Goal: Transaction & Acquisition: Book appointment/travel/reservation

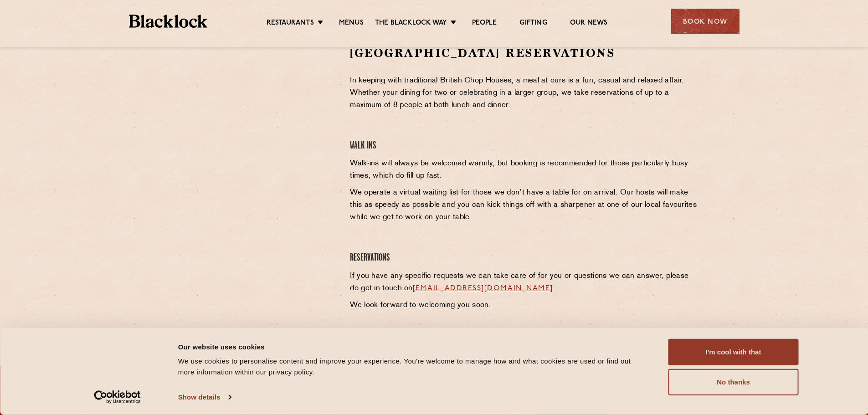
scroll to position [182, 0]
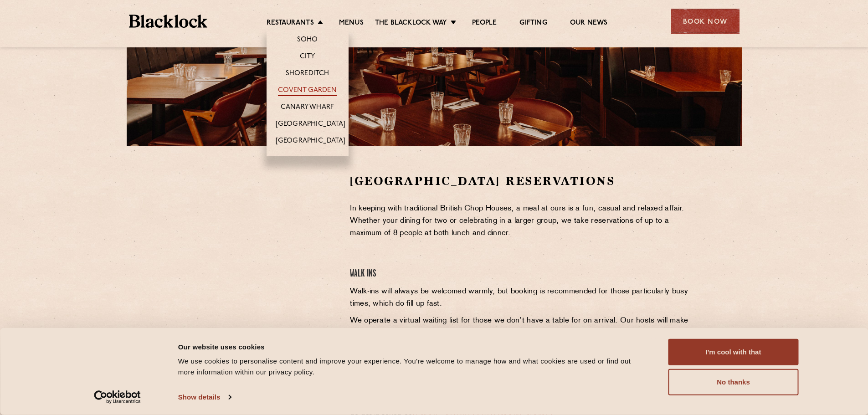
click at [312, 91] on link "Covent Garden" at bounding box center [307, 91] width 59 height 10
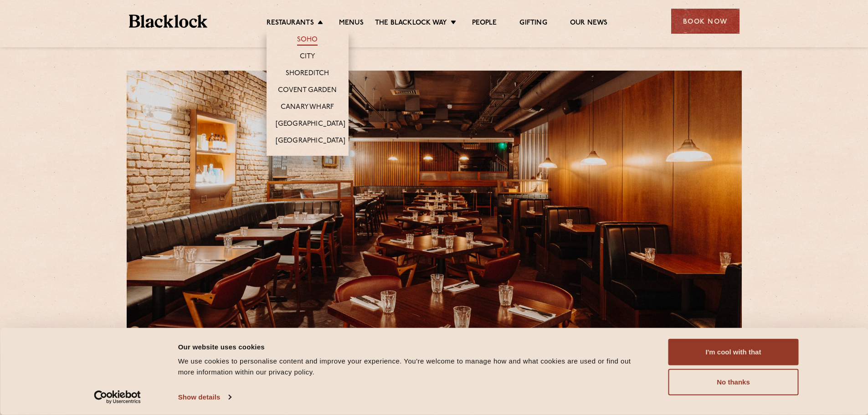
click at [312, 41] on link "Soho" at bounding box center [307, 41] width 21 height 10
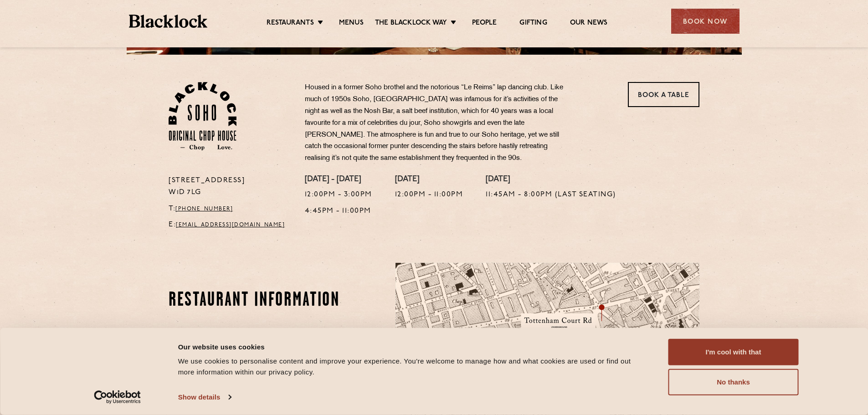
scroll to position [137, 0]
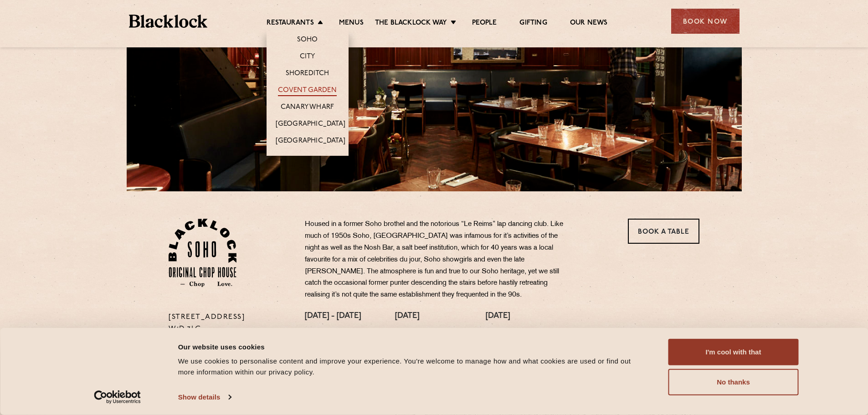
click at [307, 92] on link "Covent Garden" at bounding box center [307, 91] width 59 height 10
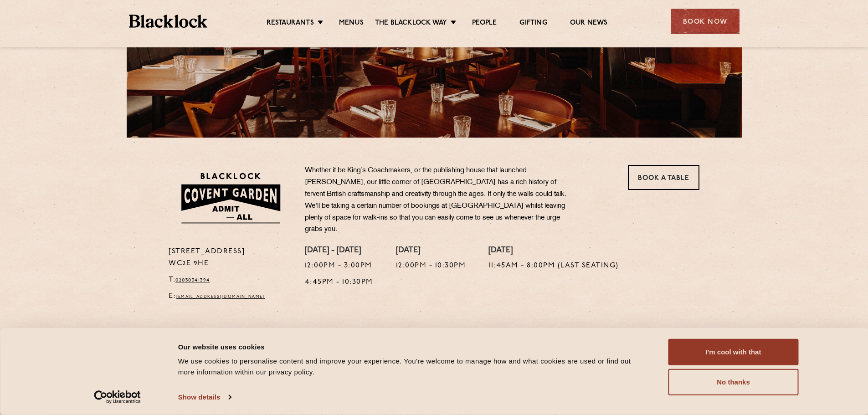
scroll to position [91, 0]
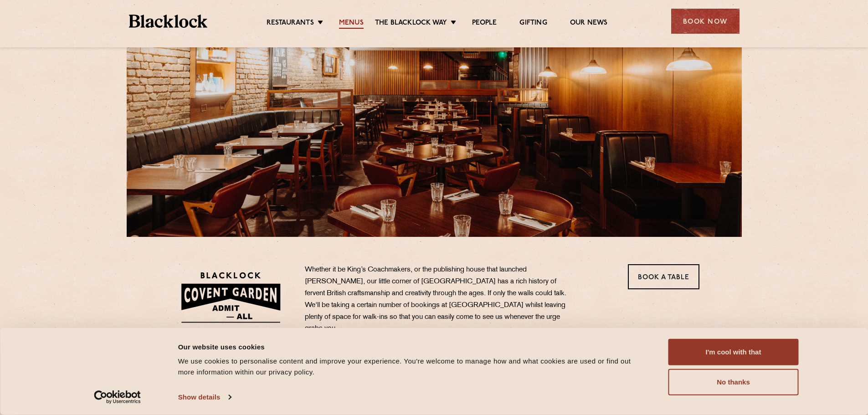
click at [352, 23] on link "Menus" at bounding box center [351, 24] width 25 height 10
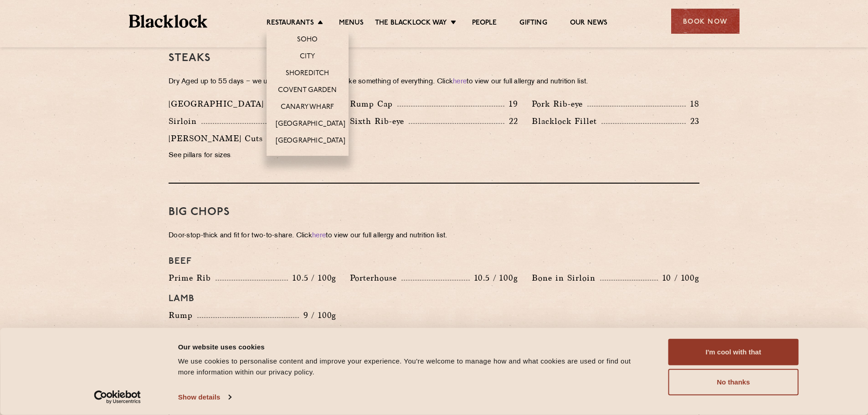
scroll to position [775, 0]
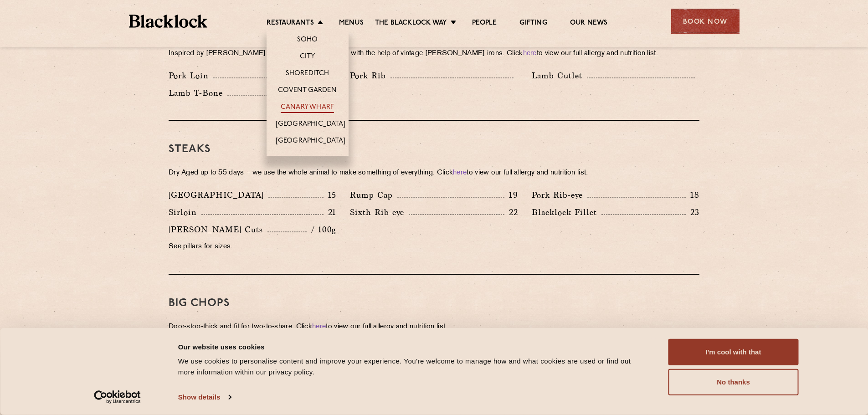
click at [309, 104] on link "Canary Wharf" at bounding box center [307, 108] width 53 height 10
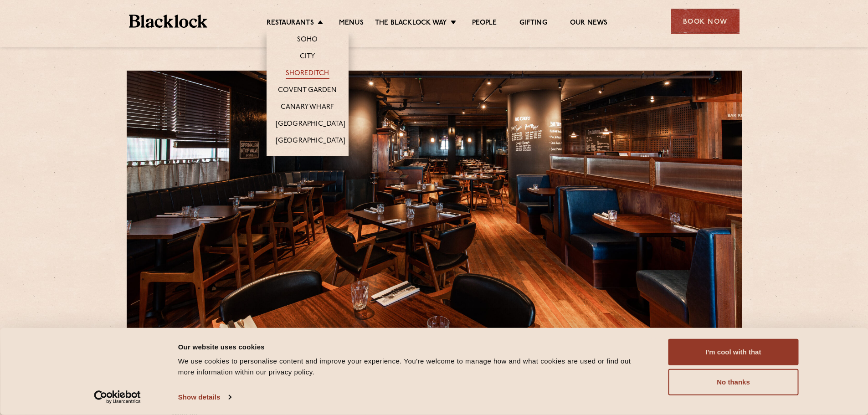
click at [308, 74] on link "Shoreditch" at bounding box center [308, 74] width 44 height 10
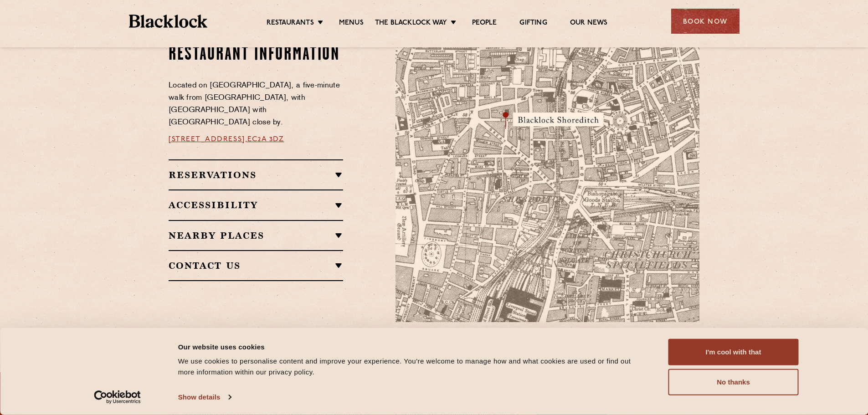
scroll to position [456, 0]
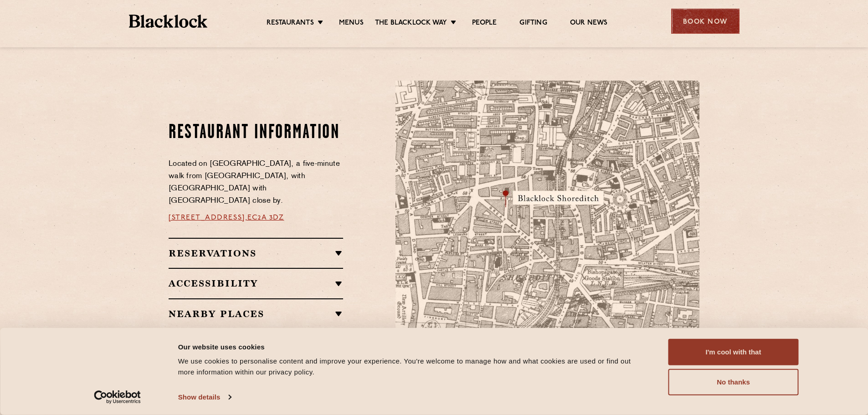
click at [722, 22] on div "Book Now" at bounding box center [705, 21] width 68 height 25
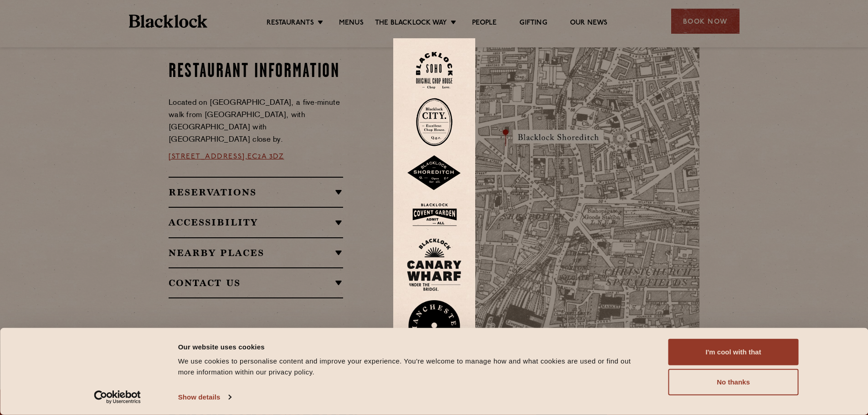
scroll to position [689, 0]
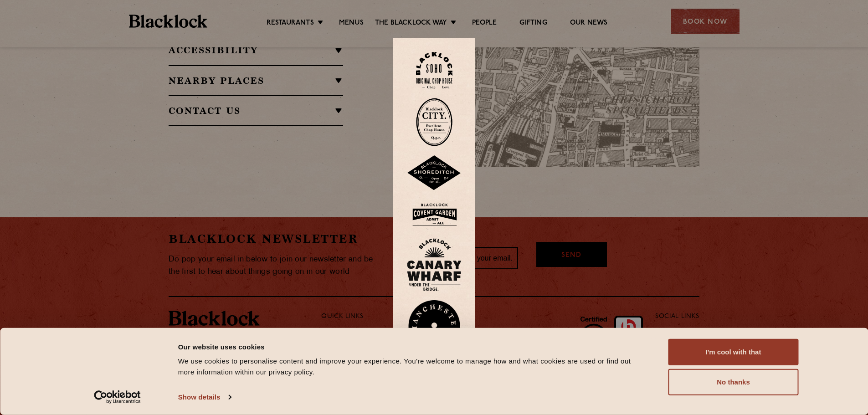
click at [306, 21] on div at bounding box center [434, 207] width 868 height 415
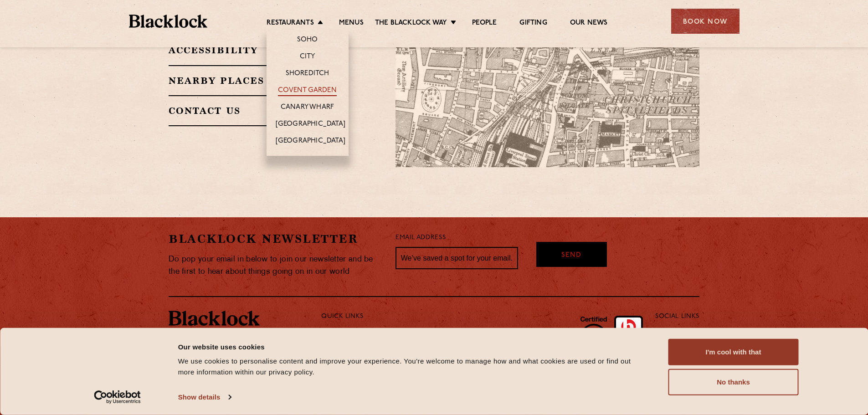
click at [307, 90] on link "Covent Garden" at bounding box center [307, 91] width 59 height 10
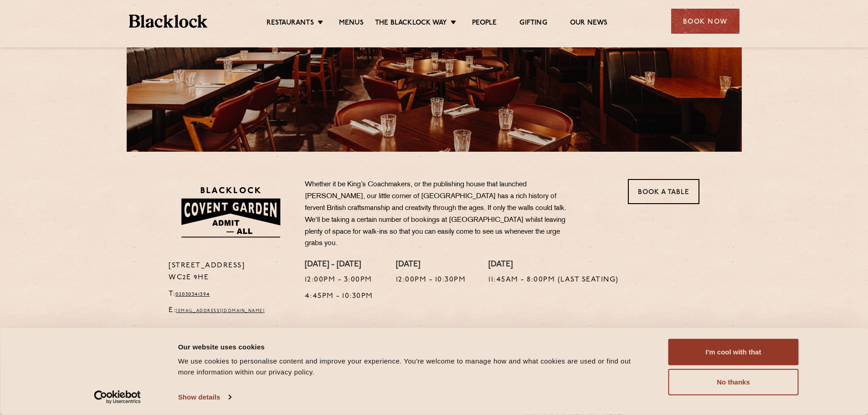
scroll to position [273, 0]
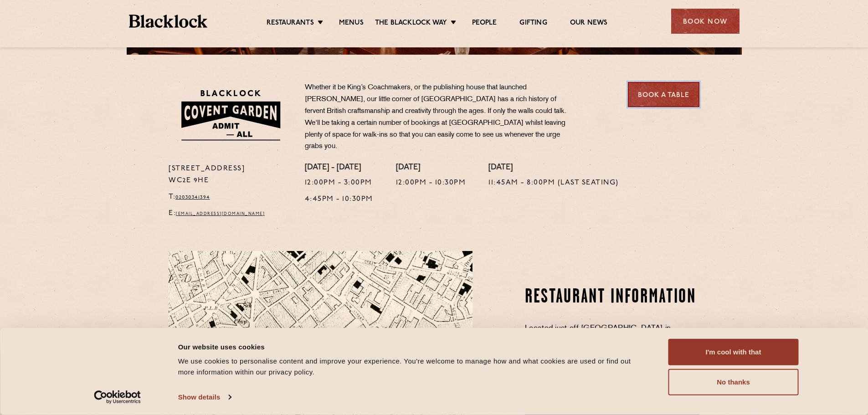
click at [657, 102] on link "Book a Table" at bounding box center [664, 94] width 72 height 25
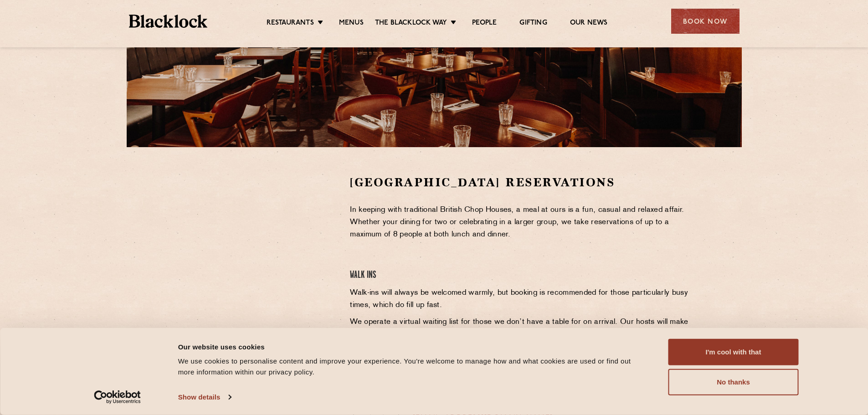
scroll to position [273, 0]
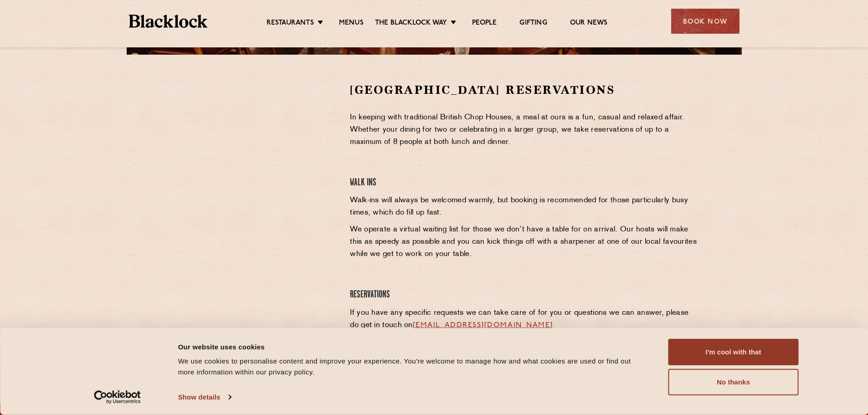
click at [331, 152] on div at bounding box center [253, 150] width 168 height 137
